Goal: Task Accomplishment & Management: Use online tool/utility

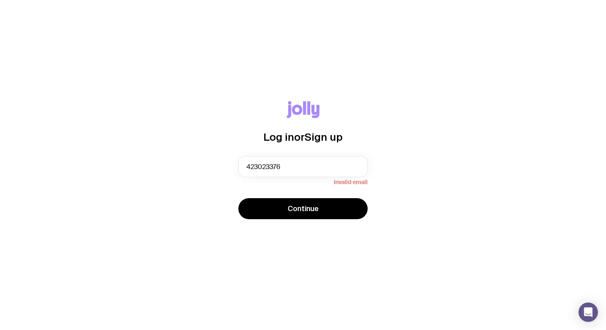
drag, startPoint x: 311, startPoint y: 166, endPoint x: 226, endPoint y: 164, distance: 85.3
click at [225, 164] on div "Log in or Sign up 423023376 Invalid email Continue" at bounding box center [302, 165] width 567 height 128
type input "[EMAIL_ADDRESS][DOMAIN_NAME]"
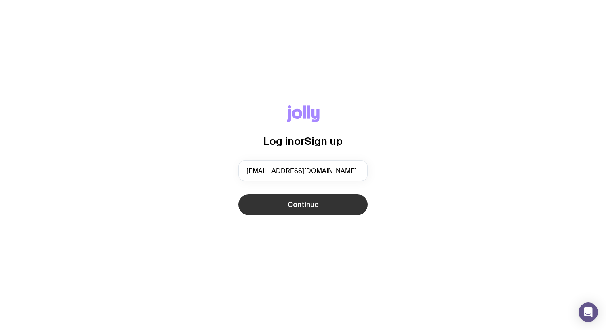
click at [287, 205] on button "Continue" at bounding box center [302, 204] width 129 height 21
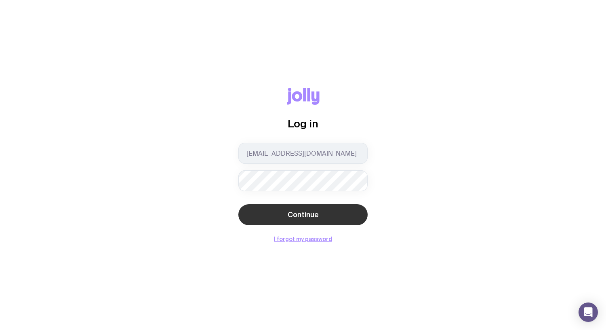
click at [297, 216] on span "Continue" at bounding box center [303, 215] width 31 height 10
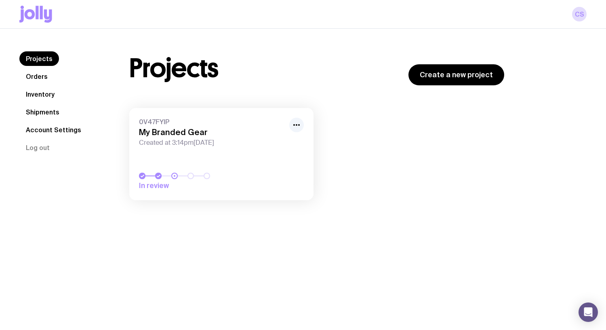
click at [395, 205] on div "0V47FYIP My Branded Gear Created at 3:14pm[DATE] In review Load more" at bounding box center [316, 158] width 375 height 100
drag, startPoint x: 406, startPoint y: 212, endPoint x: 389, endPoint y: 200, distance: 20.4
click at [403, 210] on div "Projects Orders Inventory Shipments Account Settings Log out Projects Orders In…" at bounding box center [303, 130] width 606 height 202
click at [484, 75] on link "Create a new project" at bounding box center [456, 74] width 96 height 21
click at [36, 18] on icon at bounding box center [37, 12] width 3 height 13
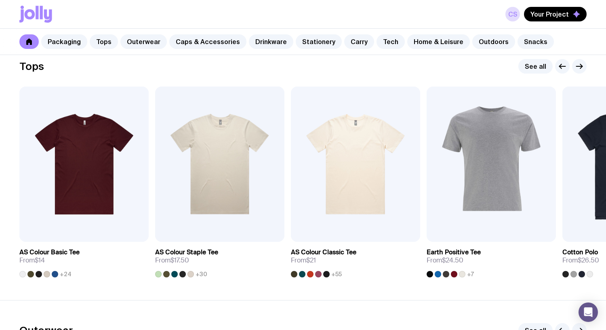
scroll to position [397, 0]
